Goal: Task Accomplishment & Management: Complete application form

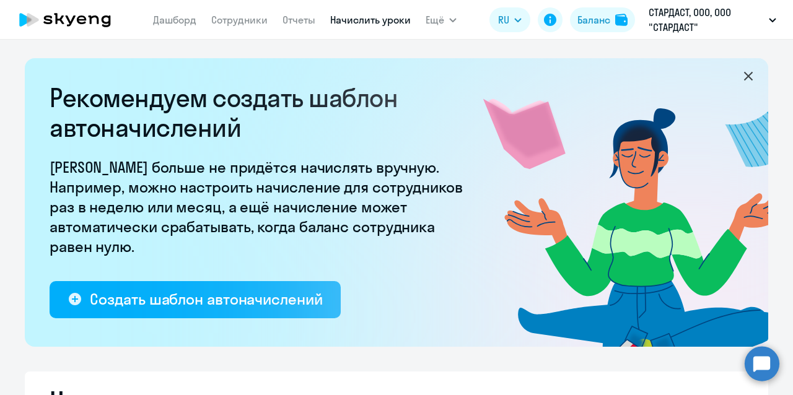
select select "10"
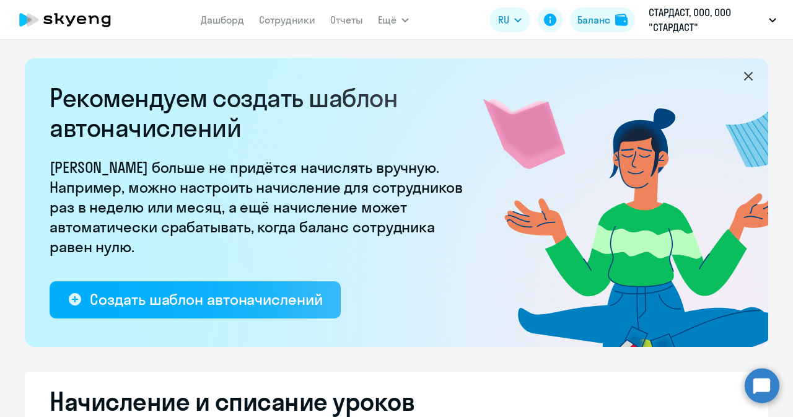
select select "10"
click at [226, 19] on link "Дашборд" at bounding box center [222, 20] width 43 height 12
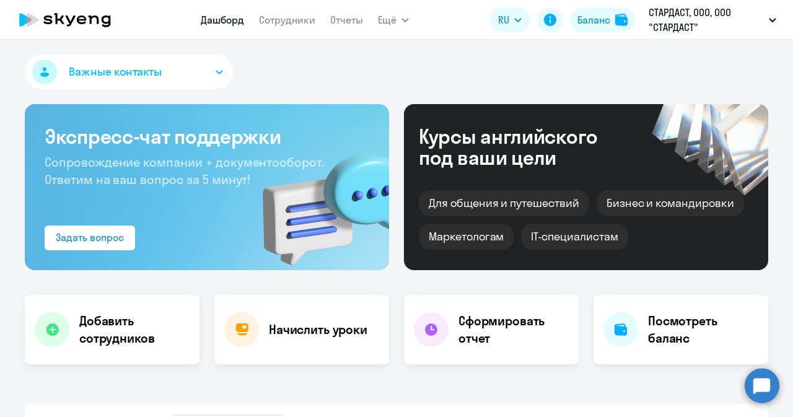
scroll to position [248, 0]
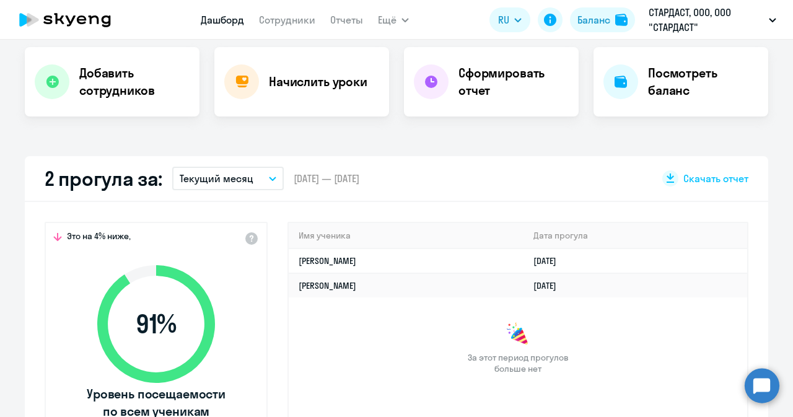
select select "30"
click at [253, 178] on button "Текущий месяц" at bounding box center [227, 179] width 111 height 24
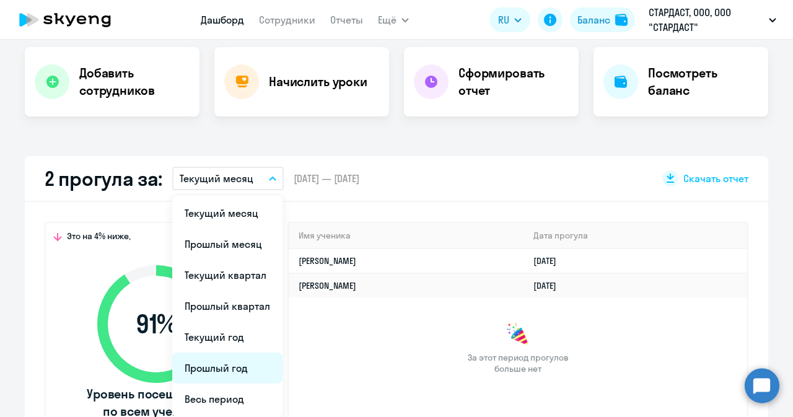
scroll to position [372, 0]
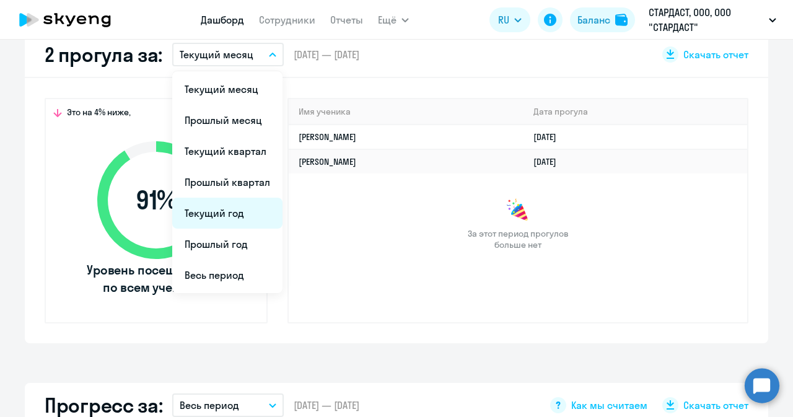
click at [210, 208] on li "Текущий год" at bounding box center [227, 213] width 110 height 31
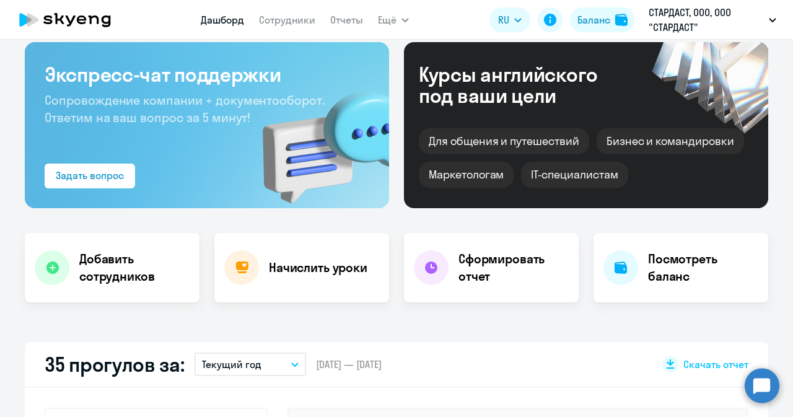
scroll to position [0, 0]
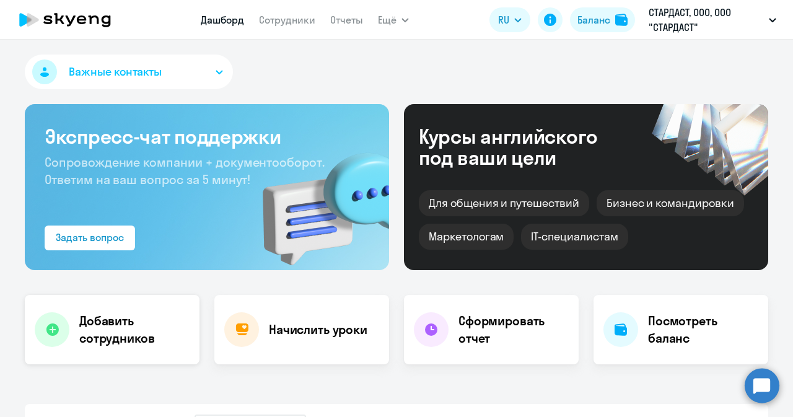
click at [123, 339] on h4 "Добавить сотрудников" at bounding box center [134, 329] width 110 height 35
select select "english_adult_not_native_speaker"
select select "3"
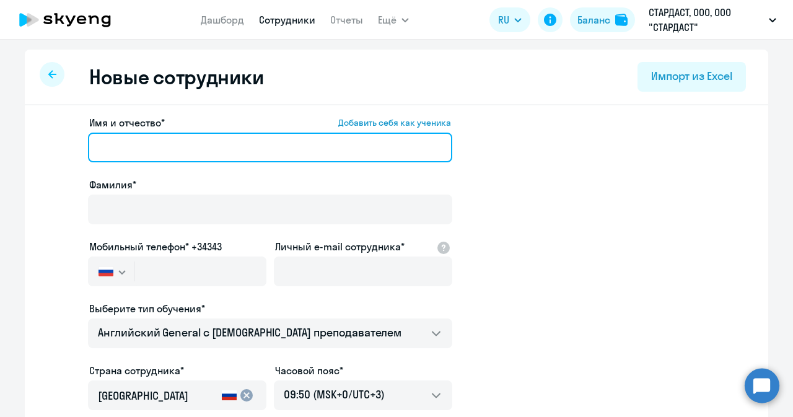
click at [144, 146] on input "Имя и отчество* Добавить себя как ученика" at bounding box center [270, 148] width 364 height 30
paste input "Дарья Константиновна"
drag, startPoint x: 128, startPoint y: 146, endPoint x: 249, endPoint y: 143, distance: 120.8
click at [249, 143] on input "Дарья Константиновна" at bounding box center [270, 148] width 364 height 30
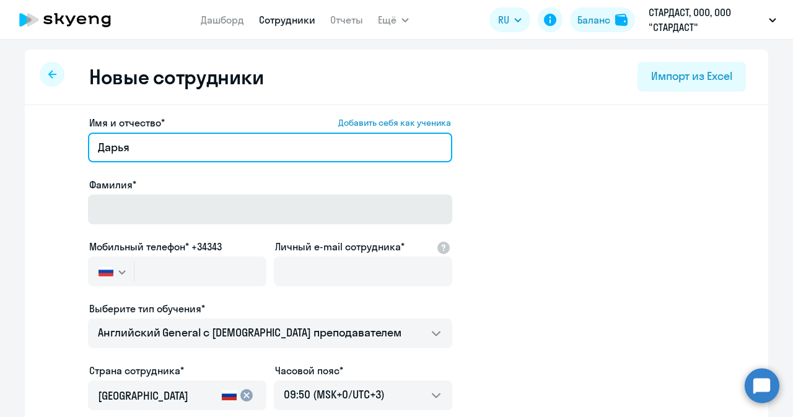
type input "Дарья"
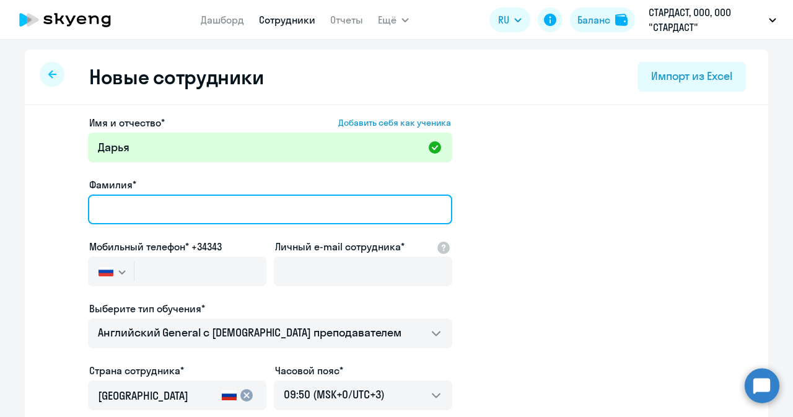
click at [240, 209] on input "Фамилия*" at bounding box center [270, 209] width 364 height 30
paste input "Константиновна"
type input "Константиновна"
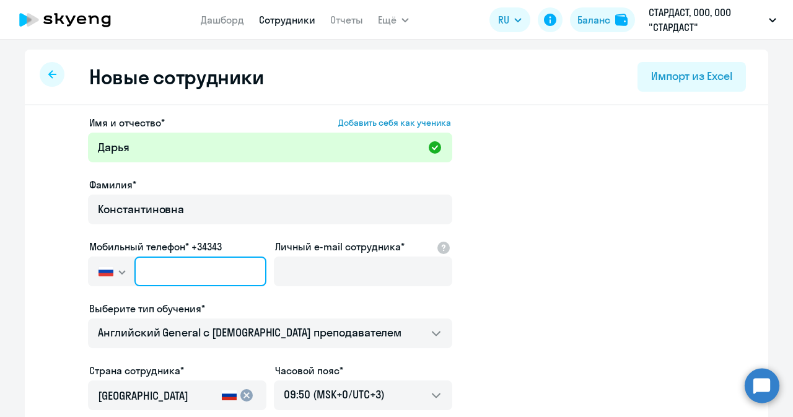
click at [172, 272] on input "text" at bounding box center [200, 271] width 132 height 30
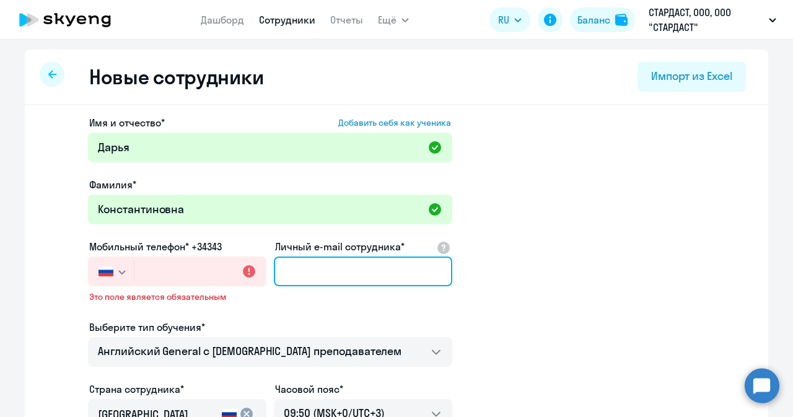
click at [307, 278] on input "Личный e-mail сотрудника*" at bounding box center [363, 271] width 178 height 30
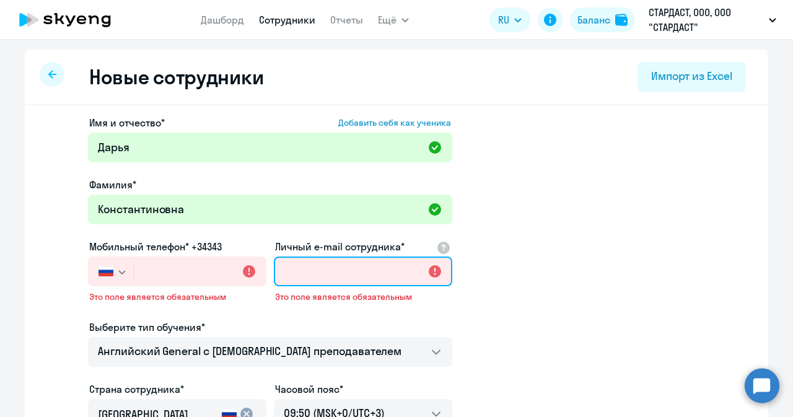
paste input "skurihina90@bk.ru"
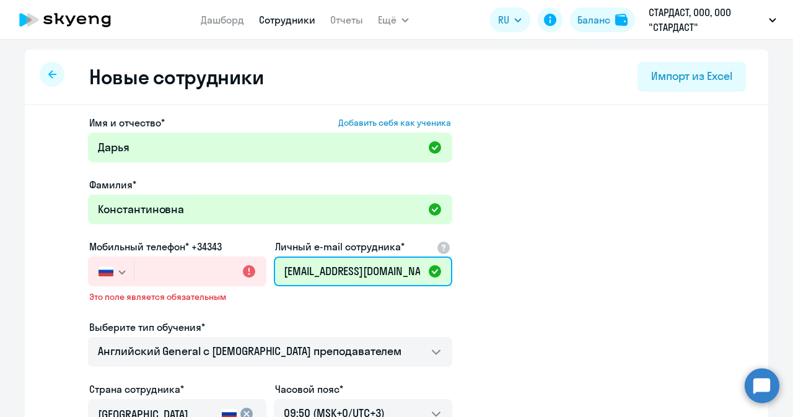
type input "skurihina90@bk.ru"
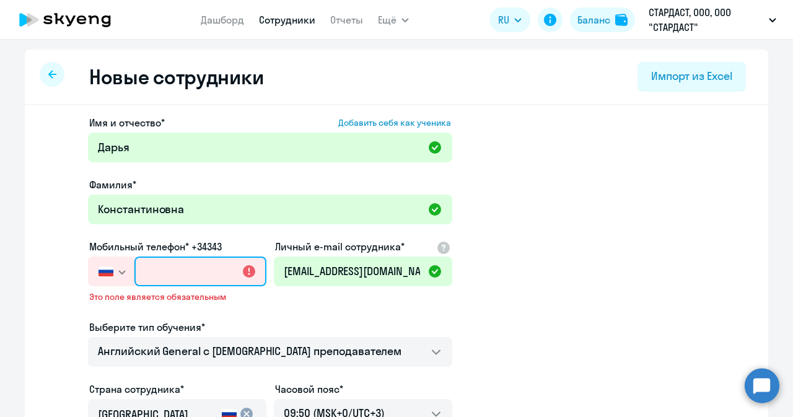
click at [180, 273] on input "text" at bounding box center [200, 271] width 132 height 30
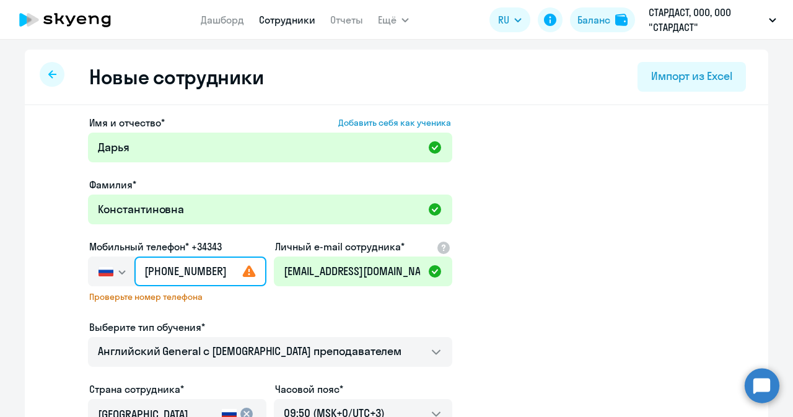
type input "+7 995 557"
click at [117, 271] on svg-icon "button" at bounding box center [122, 272] width 10 height 10
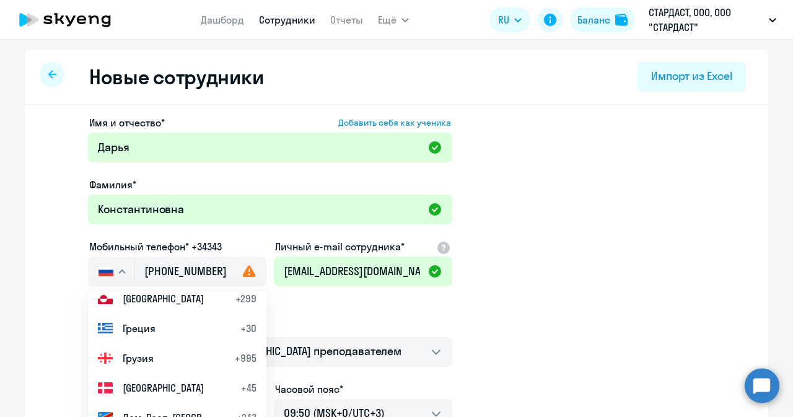
scroll to position [1796, 0]
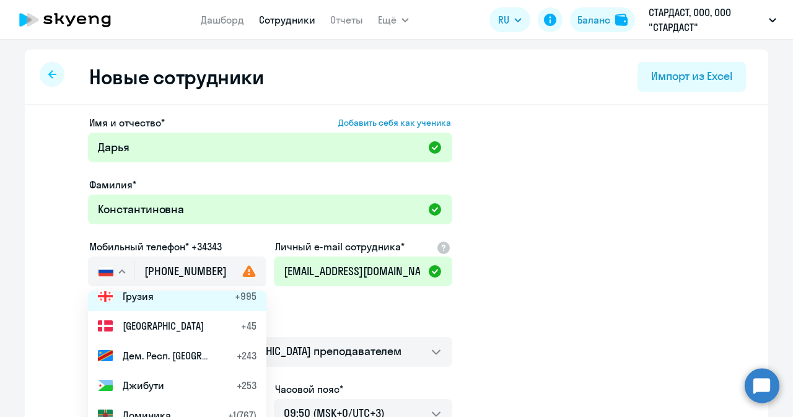
click at [156, 295] on li "Грузия +995" at bounding box center [177, 296] width 178 height 30
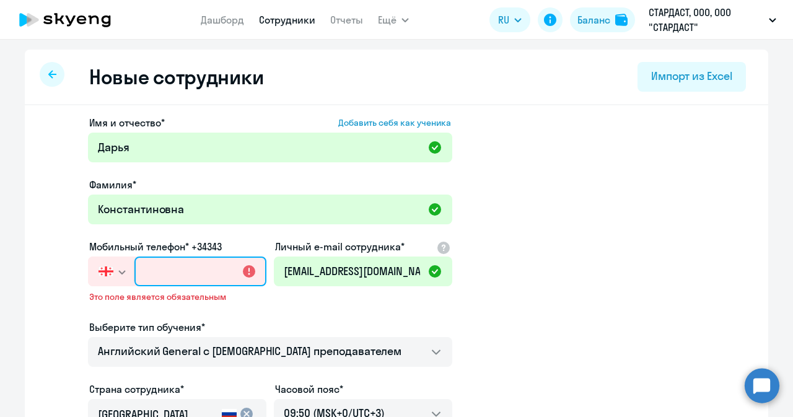
click at [149, 263] on input "text" at bounding box center [200, 271] width 132 height 30
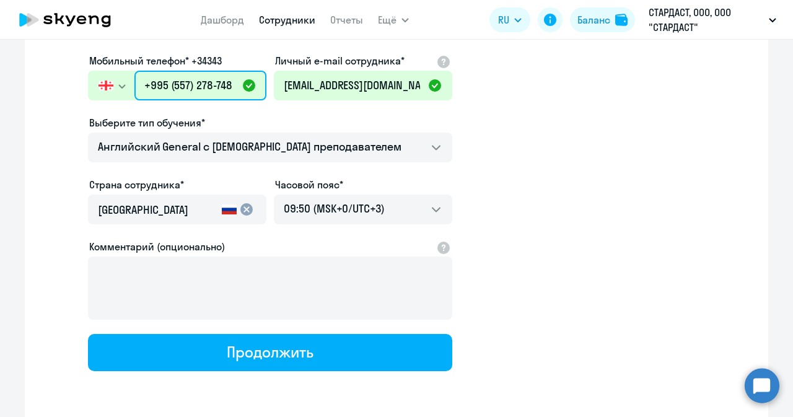
scroll to position [232, 0]
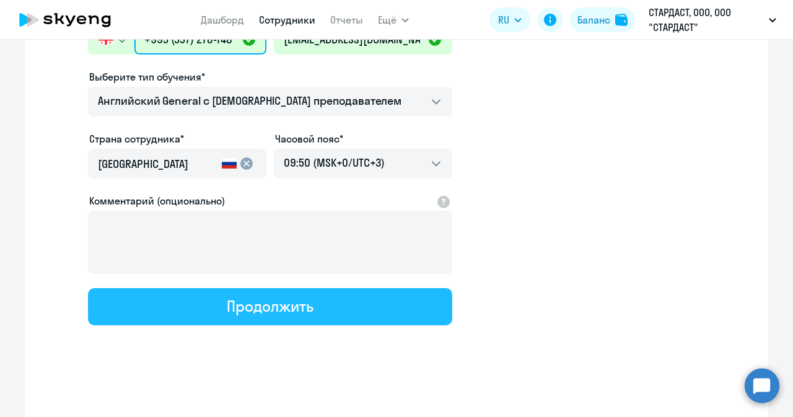
type input "+995 (557) 278-748"
click at [259, 312] on div "Продолжить" at bounding box center [270, 306] width 86 height 20
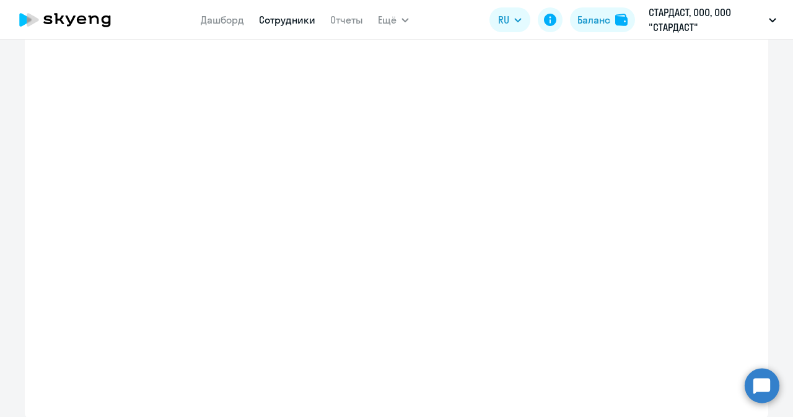
select select "english_adult_not_native_speaker"
select select "3"
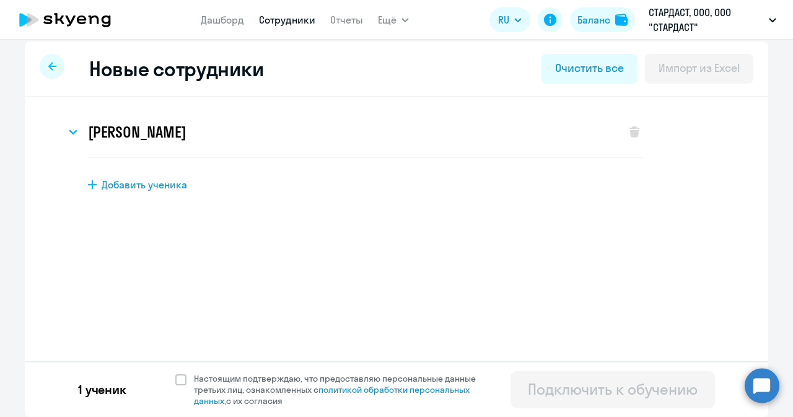
scroll to position [0, 0]
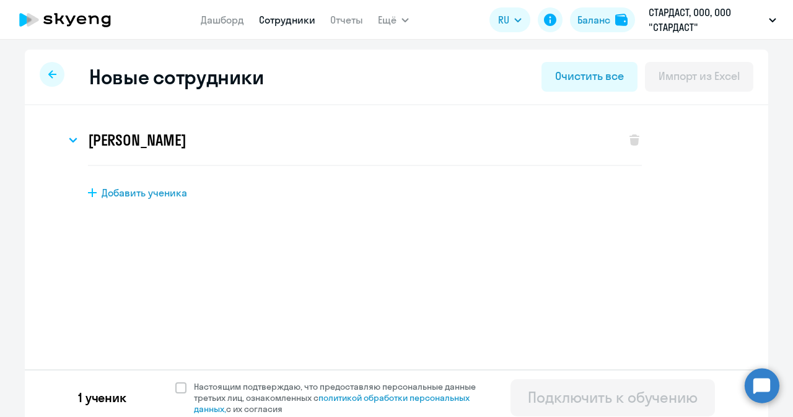
click at [94, 190] on div "Добавить ученика" at bounding box center [418, 193] width 660 height 14
select select "english_adult_not_native_speaker"
select select "3"
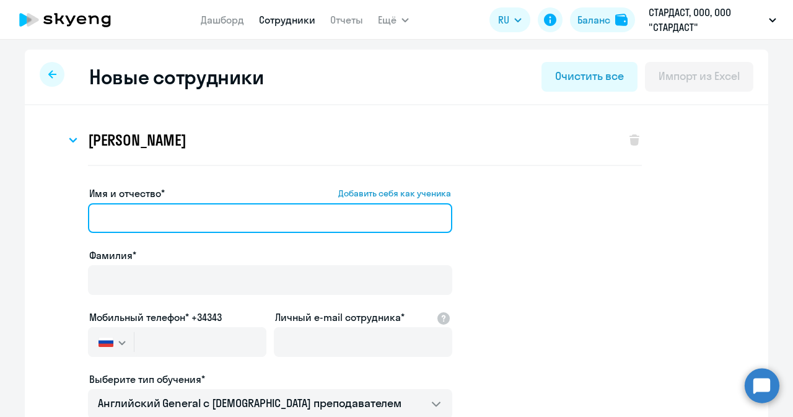
click at [136, 225] on input "Имя и отчество* Добавить себя как ученика" at bounding box center [270, 218] width 364 height 30
paste input "Артем Викторович"
click at [132, 212] on input "Артем Викторович" at bounding box center [270, 218] width 364 height 30
drag, startPoint x: 125, startPoint y: 216, endPoint x: 225, endPoint y: 214, distance: 100.4
click at [225, 214] on input "Артем Викторович" at bounding box center [270, 218] width 364 height 30
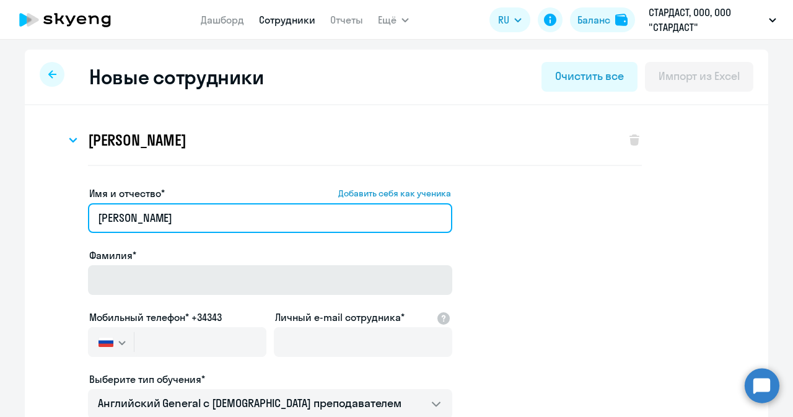
type input "Артем Викторович"
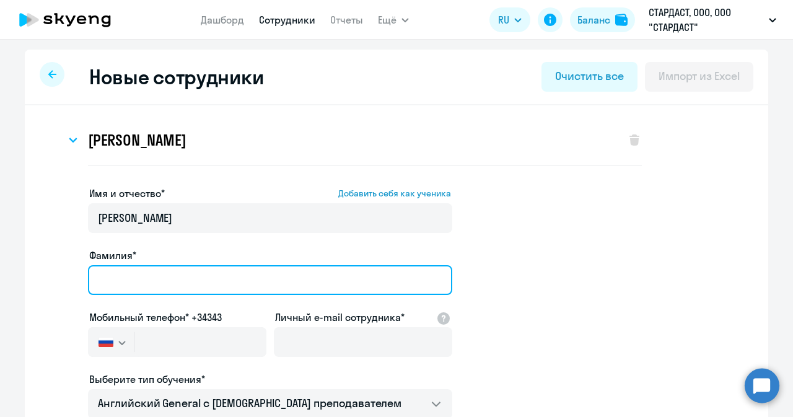
click at [165, 268] on input "Фамилия*" at bounding box center [270, 280] width 364 height 30
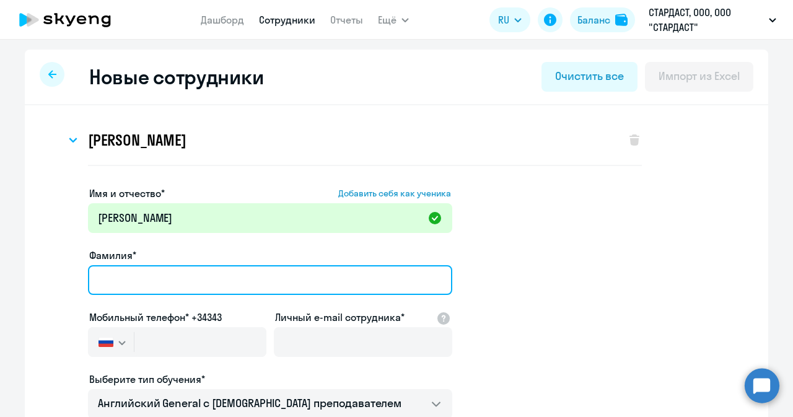
paste input "Викторович"
type input "Викторович"
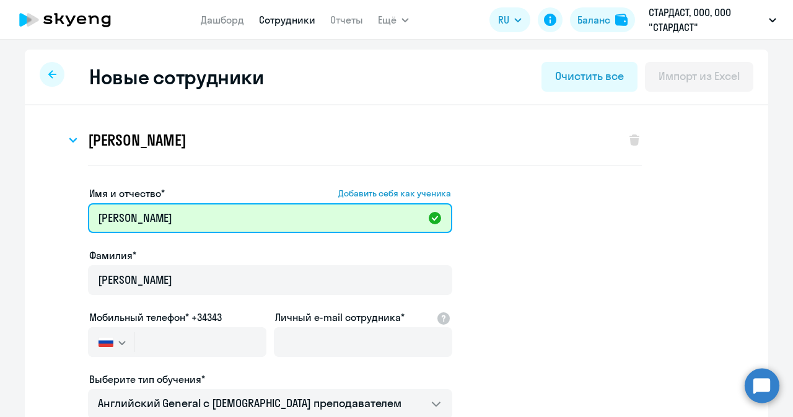
click at [192, 217] on input "Артем Викторович" at bounding box center [270, 218] width 364 height 30
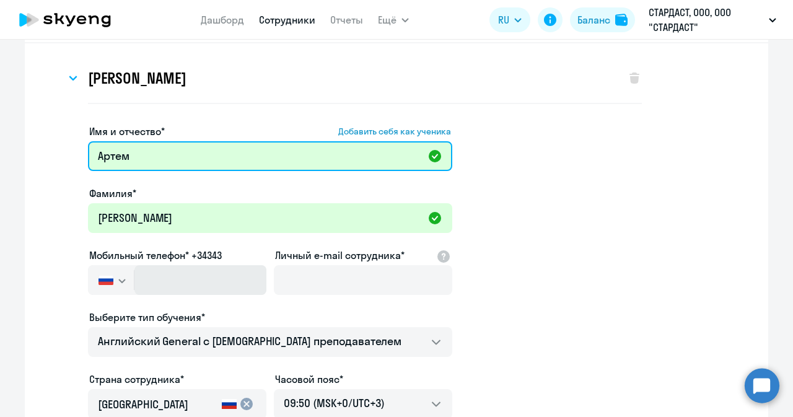
scroll to position [124, 0]
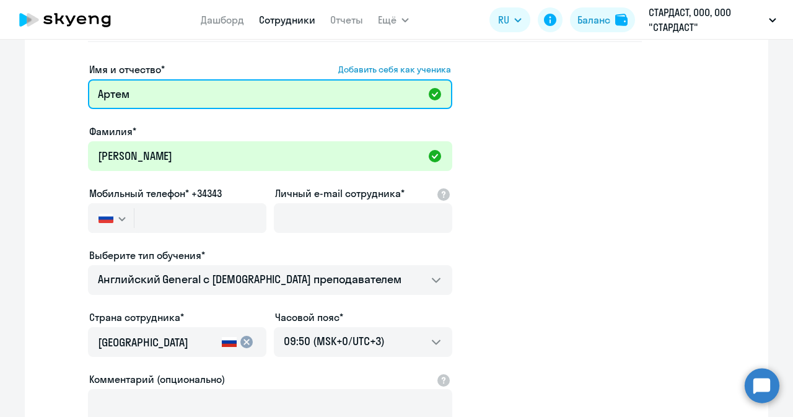
type input "Артем"
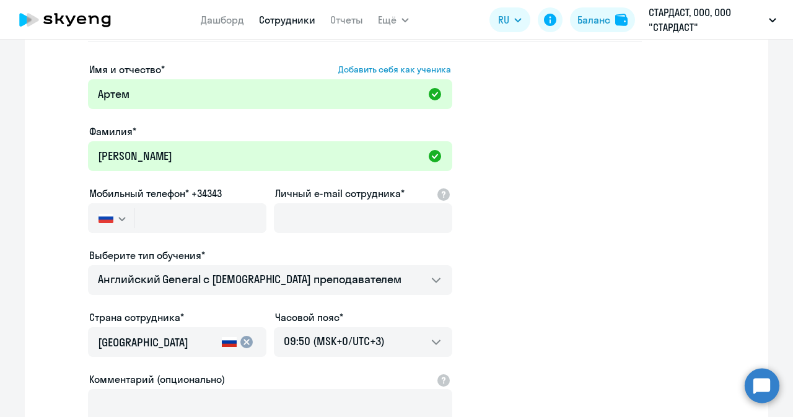
click at [119, 219] on icon "button" at bounding box center [122, 218] width 6 height 3
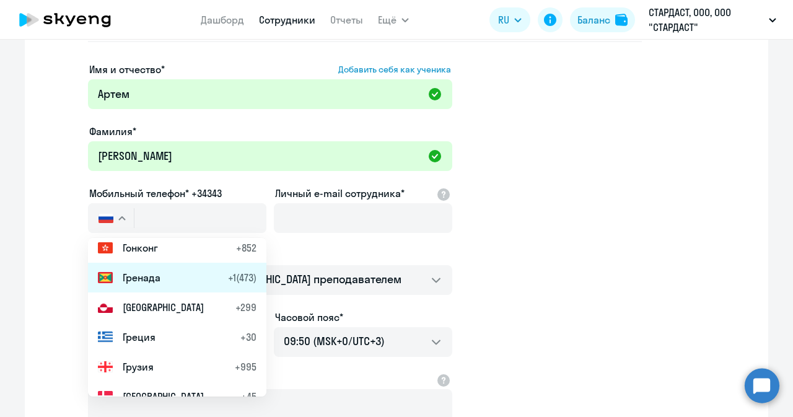
scroll to position [1796, 0]
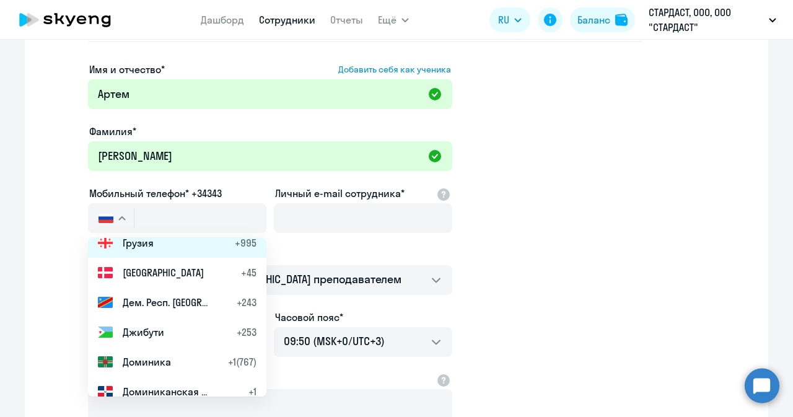
click at [133, 245] on span "Грузия" at bounding box center [138, 242] width 31 height 15
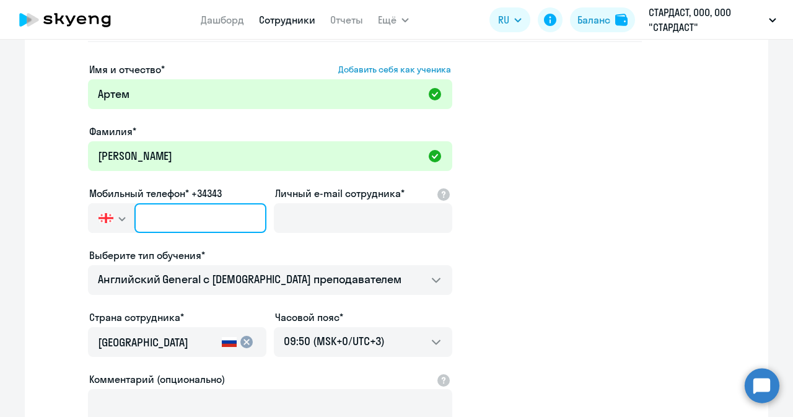
click at [163, 219] on input "text" at bounding box center [200, 218] width 132 height 30
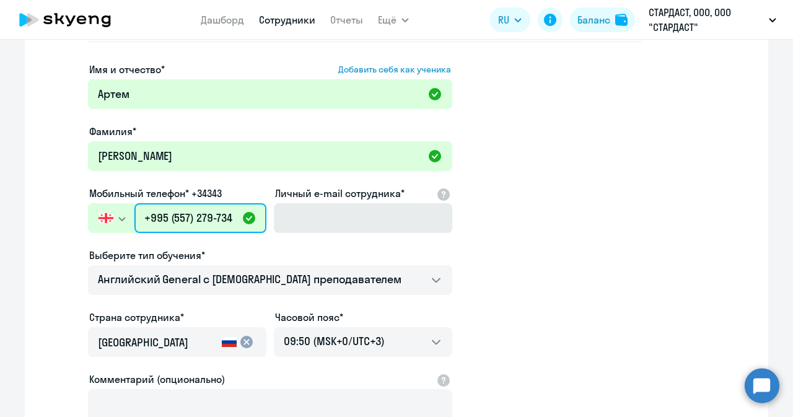
type input "+995 (557) 279-734"
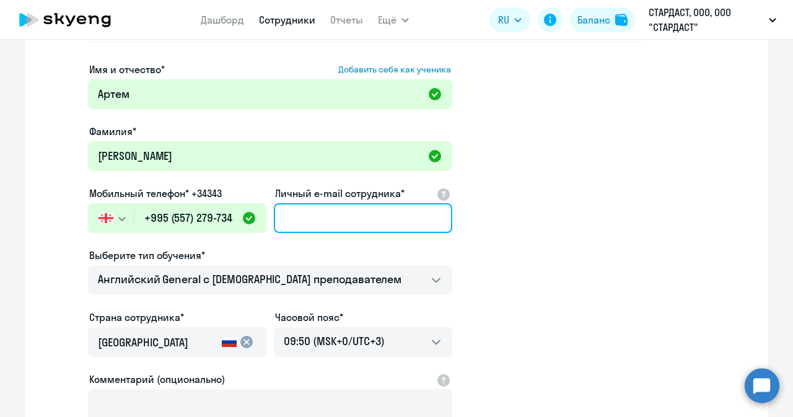
click at [304, 214] on input "Личный e-mail сотрудника*" at bounding box center [363, 218] width 178 height 30
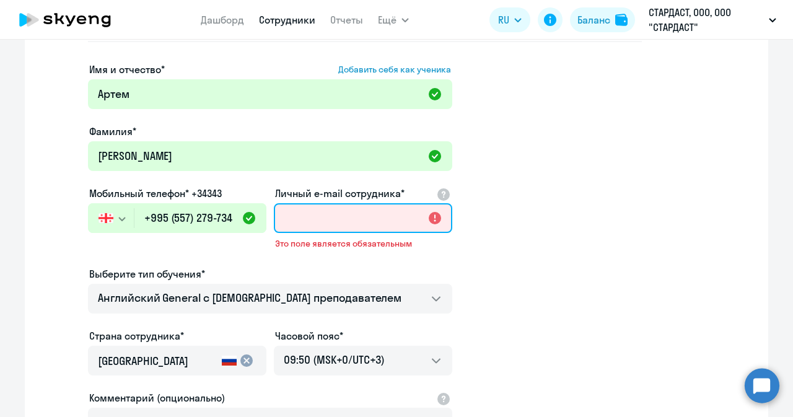
paste input "zaic250790@mail.ru"
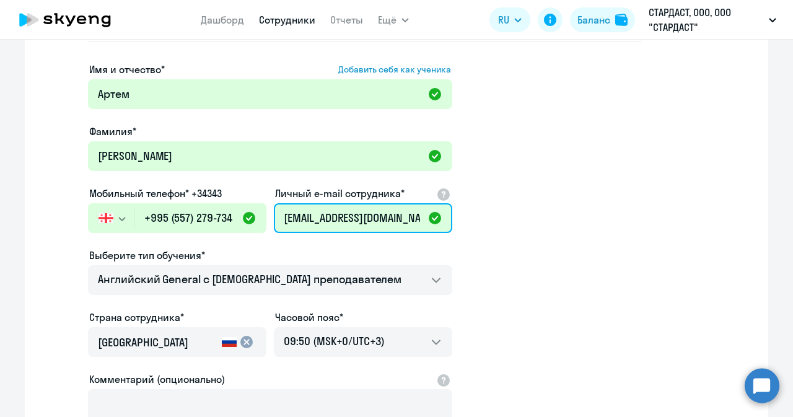
scroll to position [302, 0]
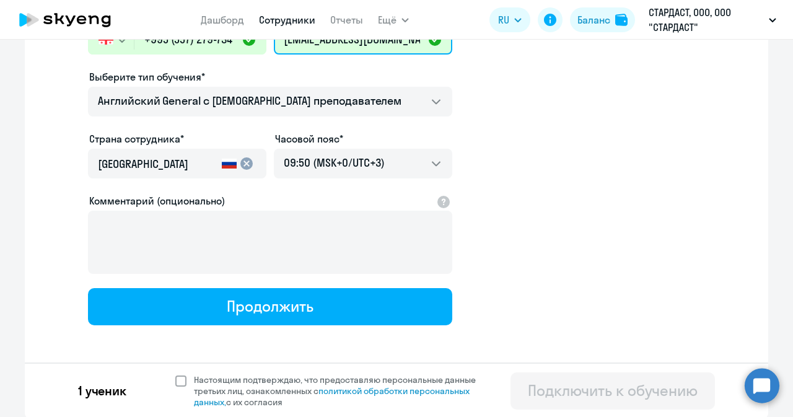
type input "zaic250790@mail.ru"
click at [176, 376] on span at bounding box center [180, 380] width 11 height 11
click at [175, 374] on input "Настоящим подтверждаю, что предоставляю персональные данные третьих лиц, ознако…" at bounding box center [175, 373] width 1 height 1
checkbox input "true"
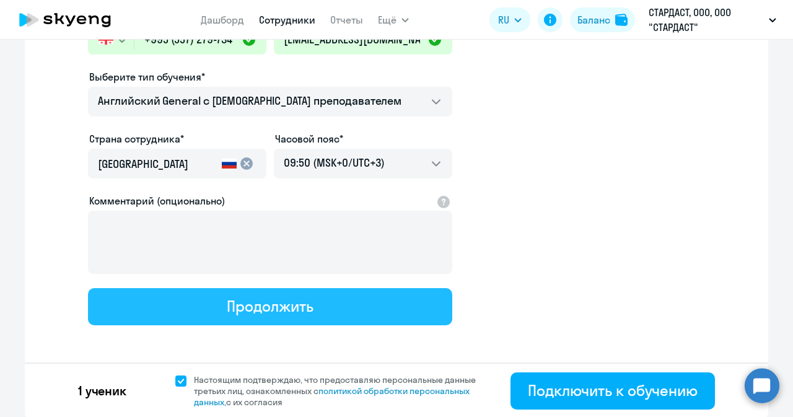
click at [295, 306] on div "Продолжить" at bounding box center [270, 306] width 86 height 20
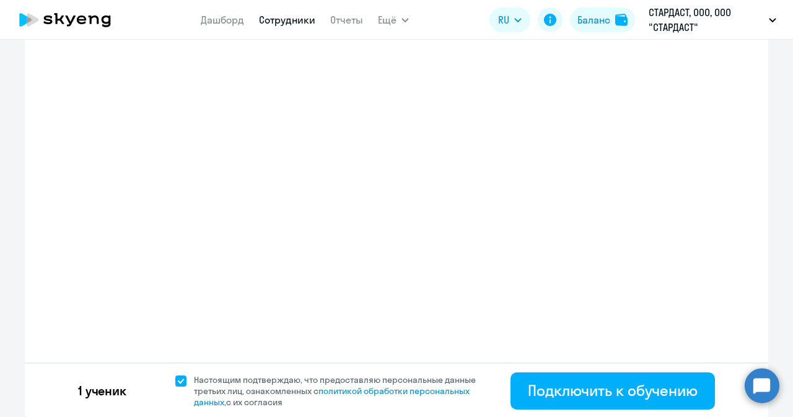
select select "english_adult_not_native_speaker"
select select "3"
select select "english_adult_not_native_speaker"
select select "3"
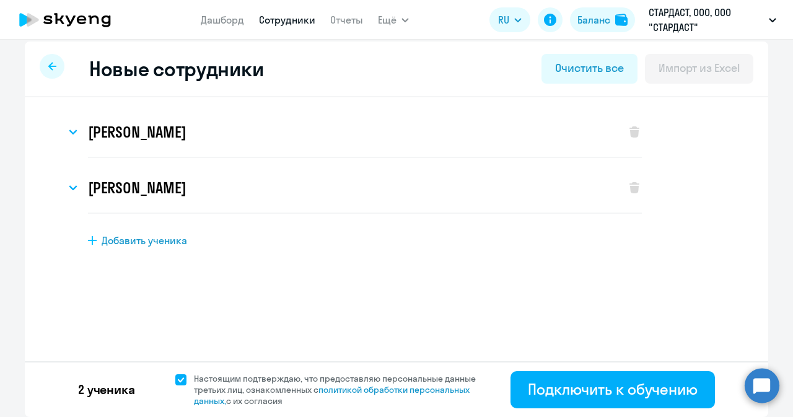
scroll to position [0, 0]
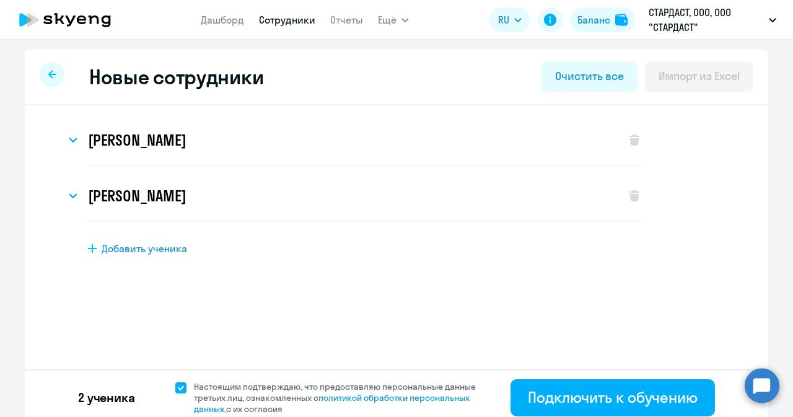
click at [88, 251] on icon at bounding box center [92, 248] width 9 height 9
select select "english_adult_not_native_speaker"
select select "3"
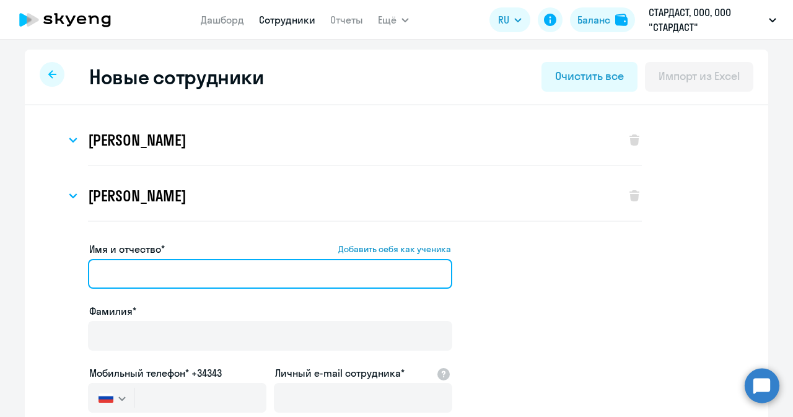
click at [126, 273] on input "Имя и отчество* Добавить себя как ученика" at bounding box center [270, 274] width 364 height 30
paste input "Алексей Владимирович"
drag, startPoint x: 141, startPoint y: 274, endPoint x: 232, endPoint y: 271, distance: 91.1
click at [232, 271] on input "Алексей Владимирович" at bounding box center [270, 274] width 364 height 30
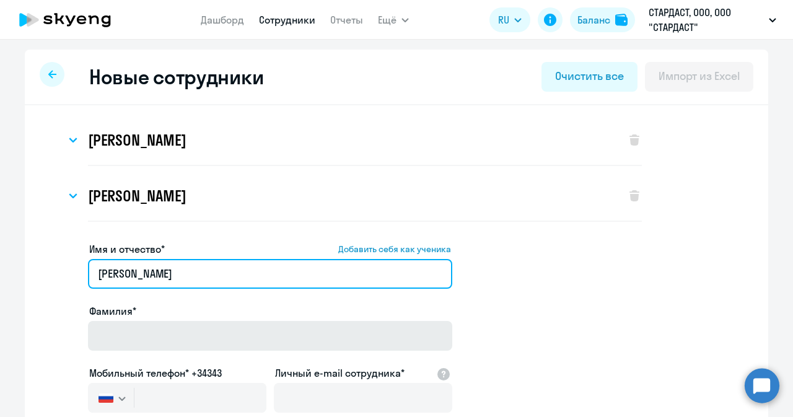
type input "Алексей"
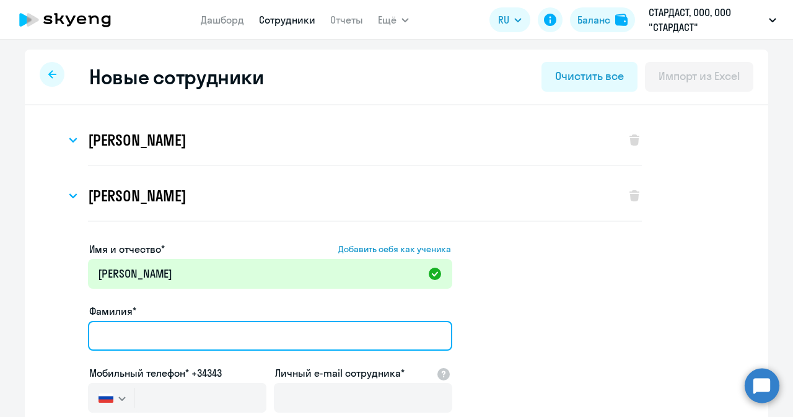
click at [190, 328] on input "Фамилия*" at bounding box center [270, 336] width 364 height 30
paste input "Владимирович"
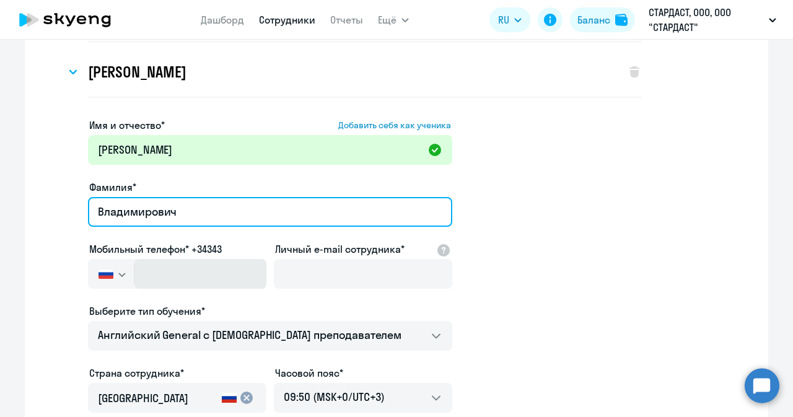
scroll to position [186, 0]
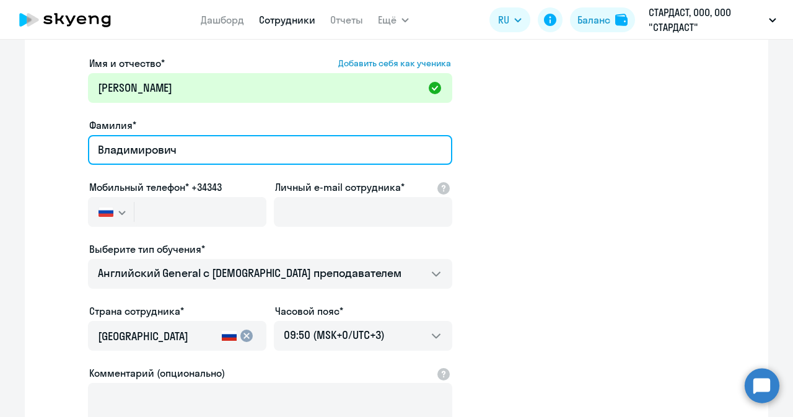
type input "Владимирович"
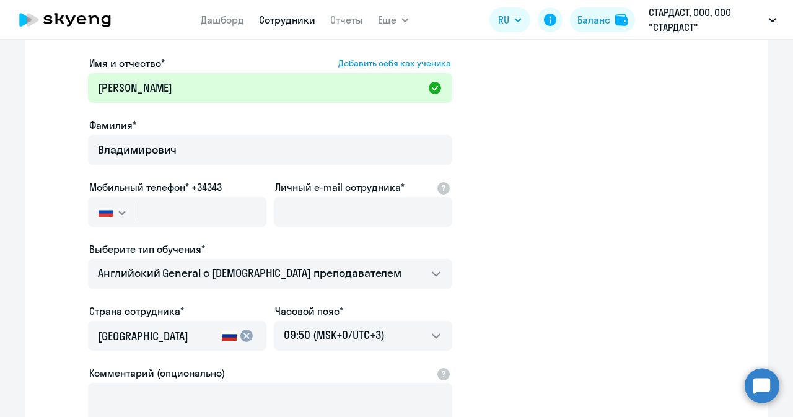
click at [118, 211] on icon "button" at bounding box center [121, 213] width 7 height 4
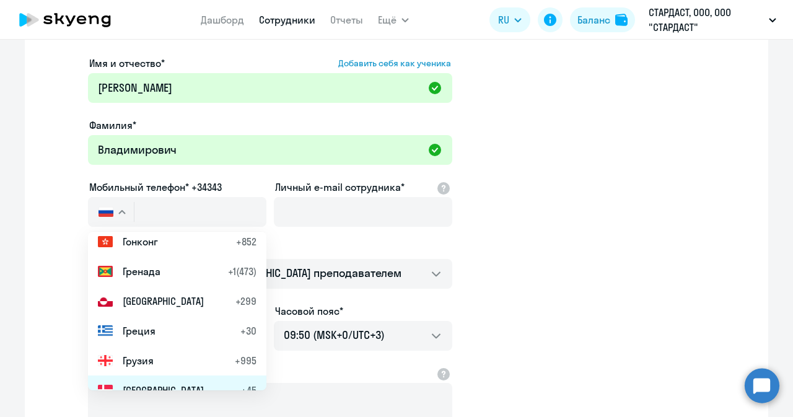
scroll to position [1734, 0]
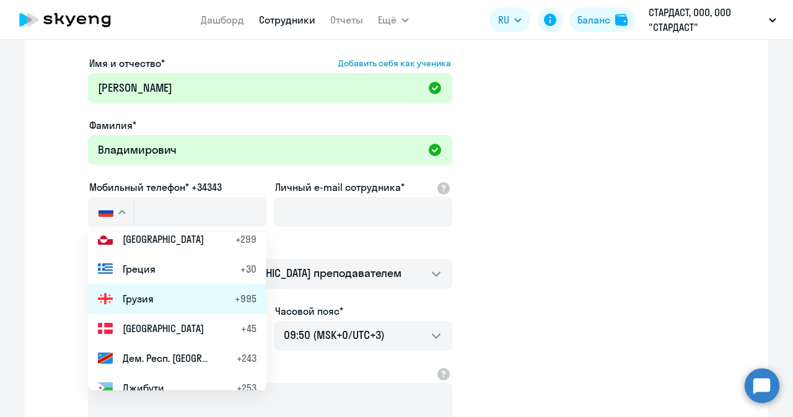
click at [147, 295] on span "Грузия" at bounding box center [138, 298] width 31 height 15
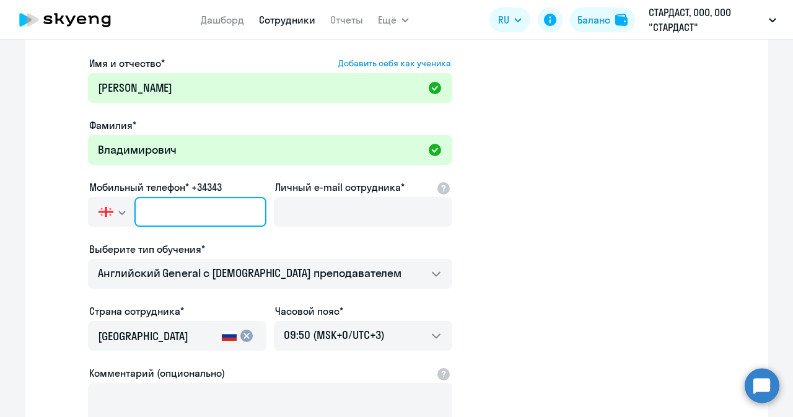
click at [170, 198] on input "text" at bounding box center [200, 212] width 132 height 30
drag, startPoint x: 170, startPoint y: 198, endPoint x: 157, endPoint y: 210, distance: 18.0
click at [157, 210] on input "text" at bounding box center [200, 212] width 132 height 30
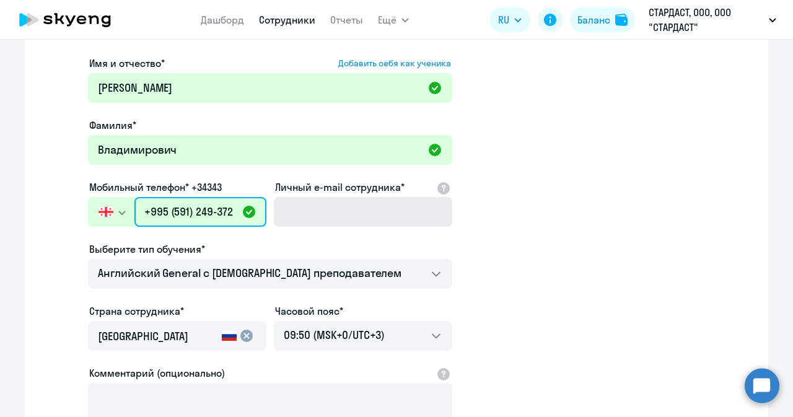
type input "+995 (591) 249-372"
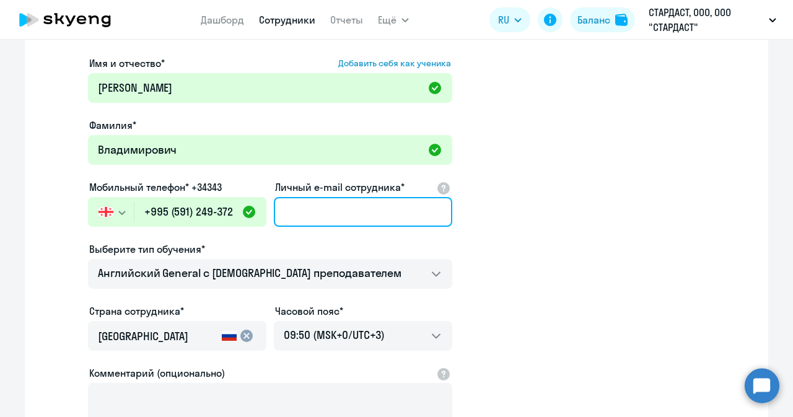
click at [303, 201] on input "Личный e-mail сотрудника*" at bounding box center [363, 212] width 178 height 30
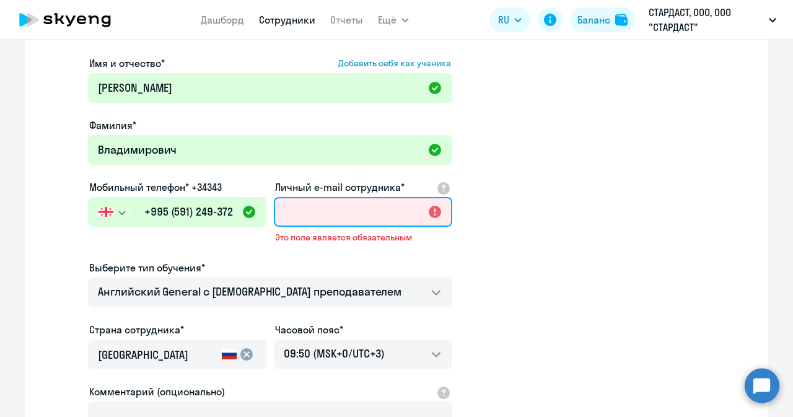
paste input "leha.burlachenko.80@list.ru"
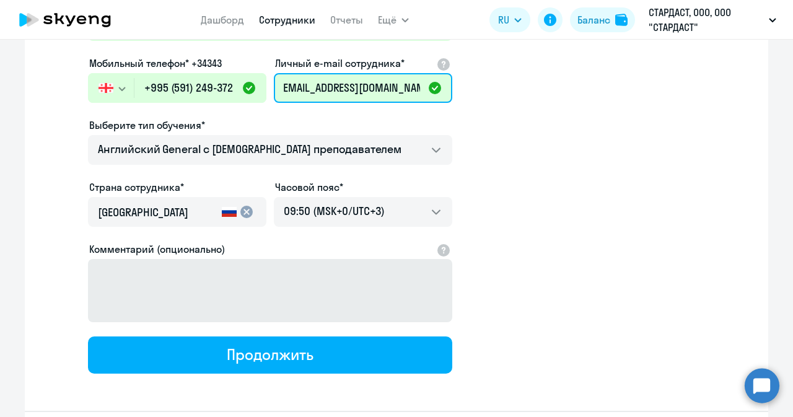
scroll to position [358, 0]
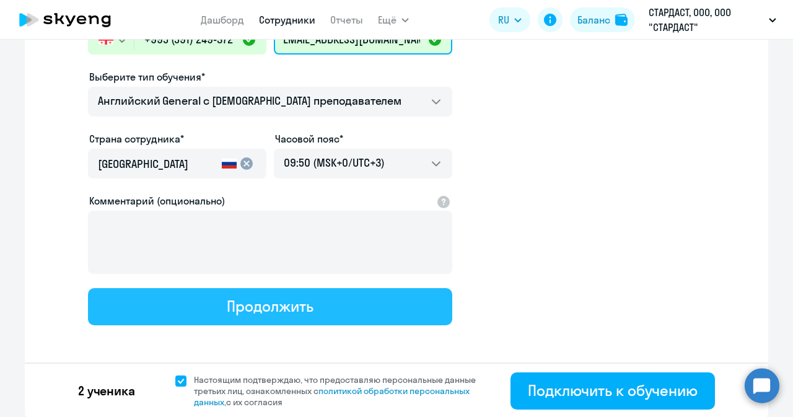
type input "leha.burlachenko.80@list.ru"
click at [227, 304] on div "Продолжить" at bounding box center [270, 306] width 86 height 20
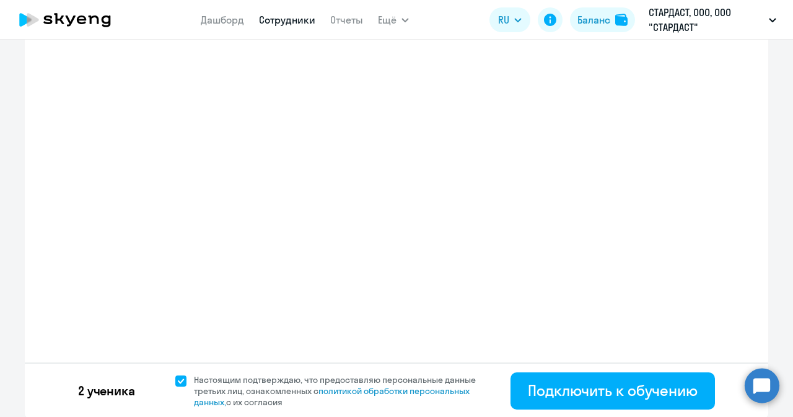
select select "english_adult_not_native_speaker"
select select "3"
select select "english_adult_not_native_speaker"
select select "3"
select select "english_adult_not_native_speaker"
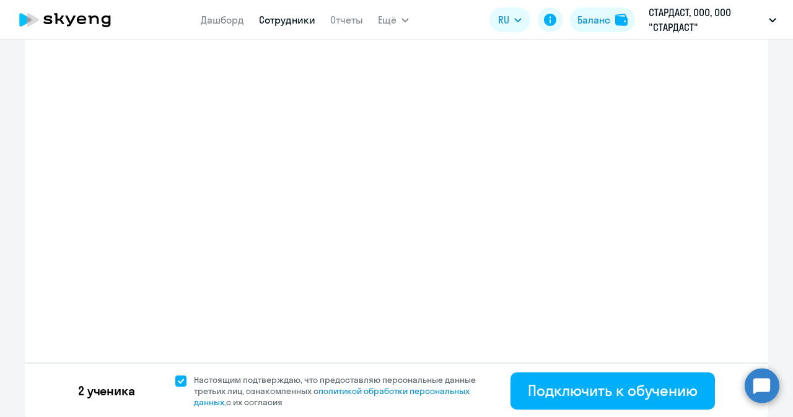
select select "3"
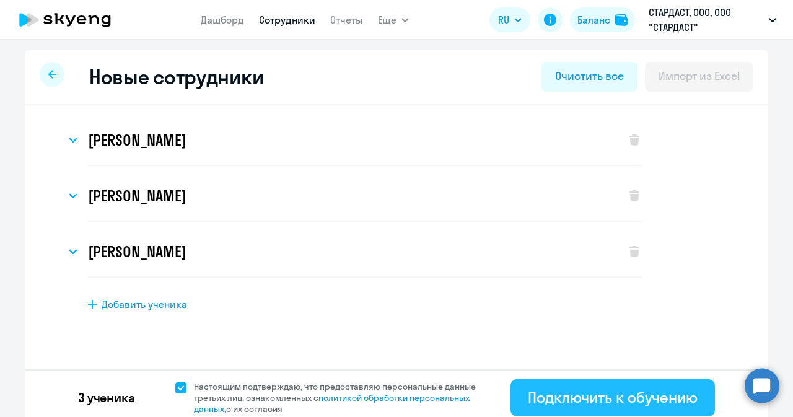
click at [560, 392] on div "Подключить к обучению" at bounding box center [613, 397] width 170 height 20
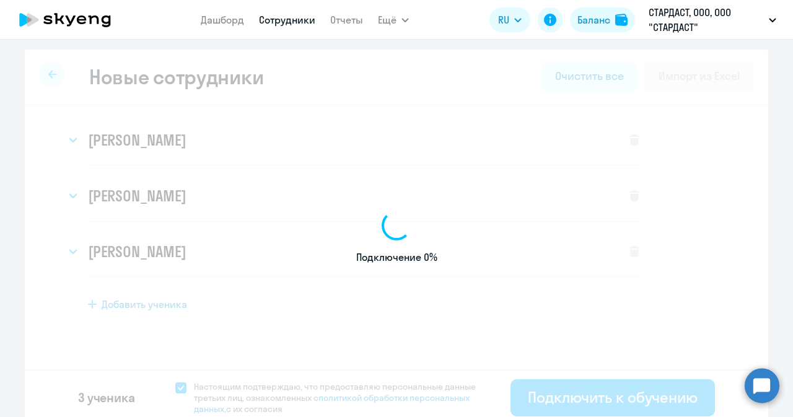
scroll to position [7, 0]
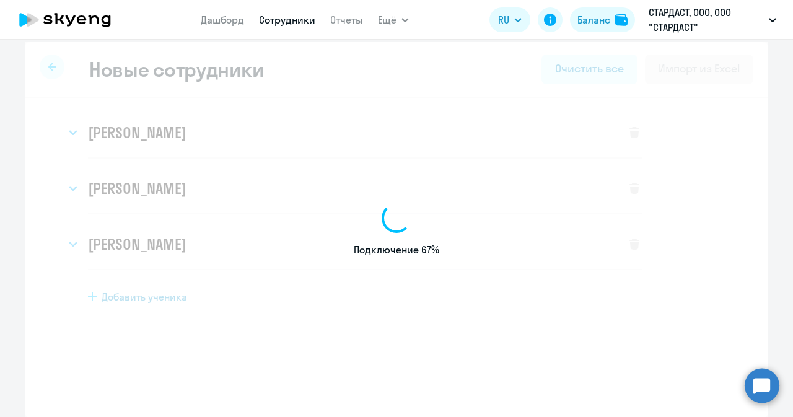
select select "english_adult_not_native_speaker"
select select "3"
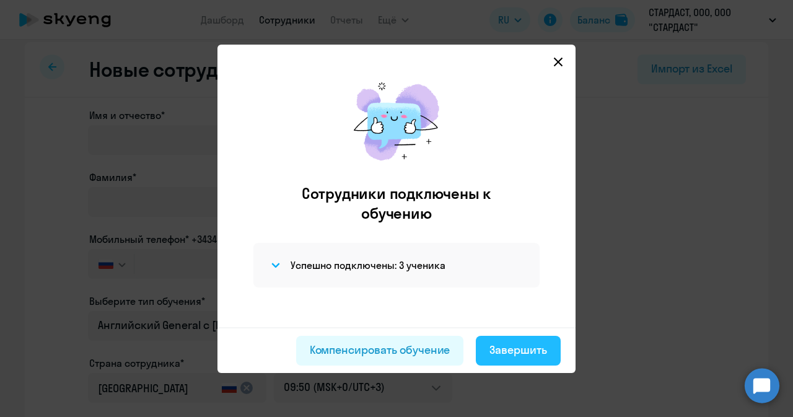
click at [499, 355] on div "Завершить" at bounding box center [518, 350] width 58 height 16
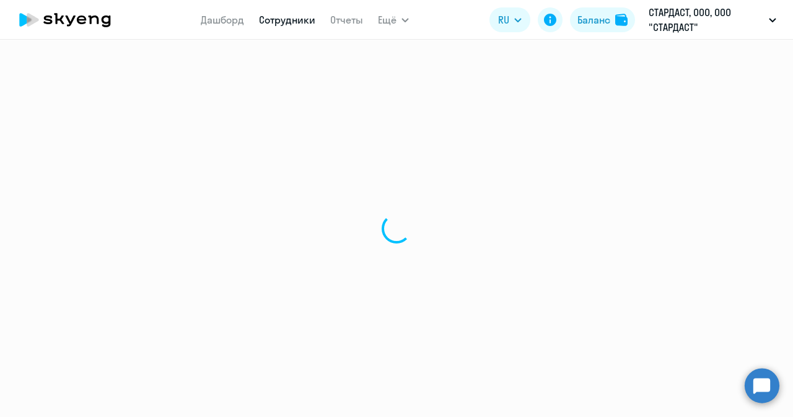
select select "30"
